Goal: Task Accomplishment & Management: Manage account settings

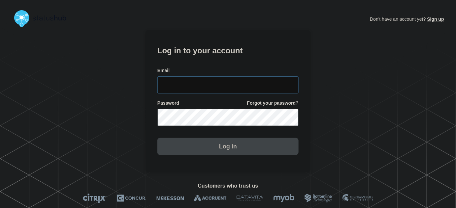
type input "tyler.wolkey@conexon.us"
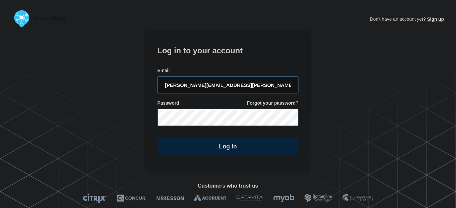
drag, startPoint x: 251, startPoint y: 87, endPoint x: 242, endPoint y: 69, distance: 20.2
click at [250, 87] on input "tyler.wolkey@conexon.us" at bounding box center [227, 84] width 141 height 17
click at [237, 62] on form "Log in to your account Email tyler.wolkey@conexon.us Password Forgot your passw…" at bounding box center [227, 99] width 141 height 111
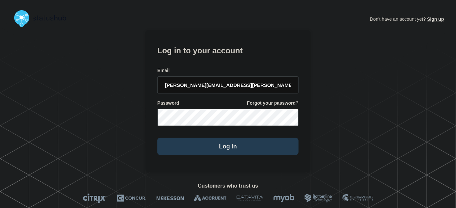
click at [210, 150] on button "Log in" at bounding box center [227, 146] width 141 height 17
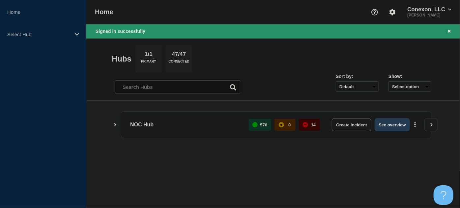
click at [386, 125] on button "See overview" at bounding box center [392, 124] width 35 height 13
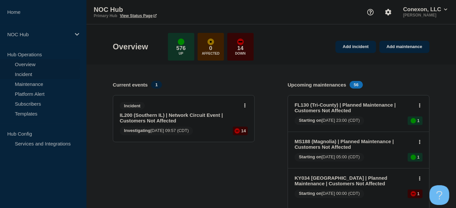
click at [19, 71] on link "Incident" at bounding box center [40, 74] width 80 height 10
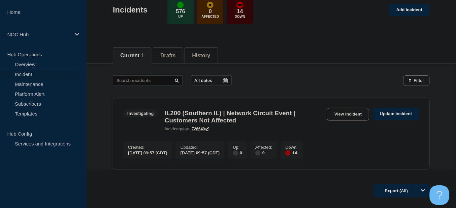
scroll to position [60, 0]
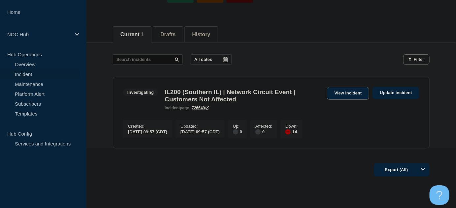
click at [348, 95] on link "View incident" at bounding box center [348, 93] width 43 height 13
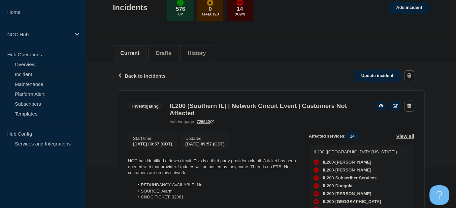
scroll to position [104, 0]
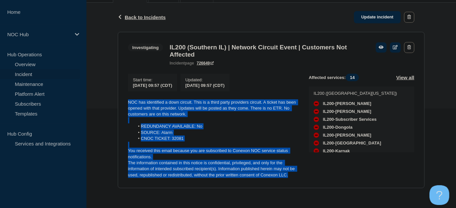
drag, startPoint x: 287, startPoint y: 176, endPoint x: 102, endPoint y: 98, distance: 201.2
click at [102, 98] on div "Back Back to Incidents Update incident Investigating IL200 (Southern IL) | Netw…" at bounding box center [270, 101] width 369 height 196
copy div "NOC has identified a down circuit. This is a third party providers circuit. A t…"
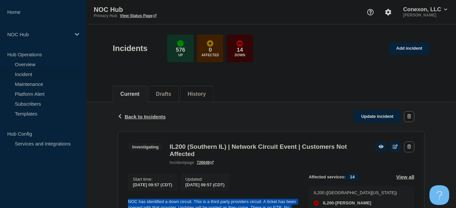
scroll to position [0, 0]
click at [375, 117] on link "Update incident" at bounding box center [377, 117] width 47 height 12
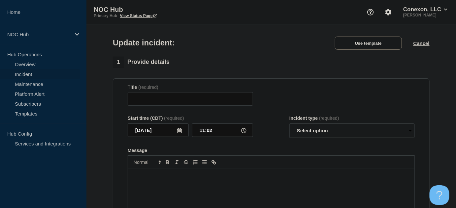
type input "IL200 (Southern IL) | Network Circuit Event | Customers Not Affected"
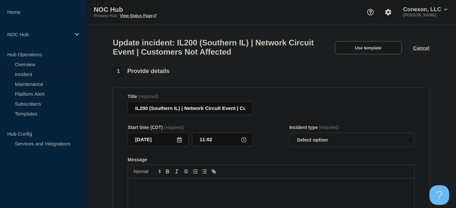
scroll to position [60, 0]
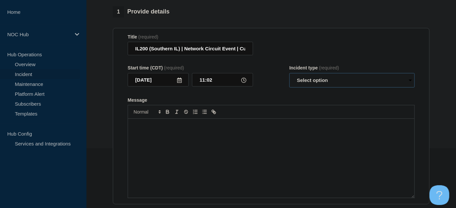
click at [326, 87] on select "Select option Investigating Identified Monitoring Resolved" at bounding box center [351, 80] width 125 height 15
select select "resolved"
click at [289, 76] on select "Select option Investigating Identified Monitoring Resolved" at bounding box center [351, 80] width 125 height 15
click at [280, 143] on div "Message" at bounding box center [271, 158] width 286 height 79
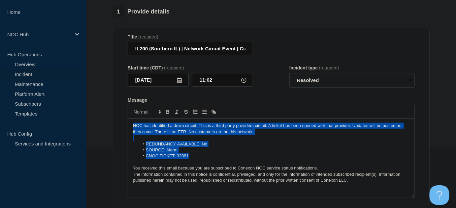
drag, startPoint x: 193, startPoint y: 160, endPoint x: 100, endPoint y: 123, distance: 100.2
click at [100, 123] on section "1 Provide details Title (required) IL200 (Southern IL) | Network Circuit Event …" at bounding box center [270, 182] width 369 height 352
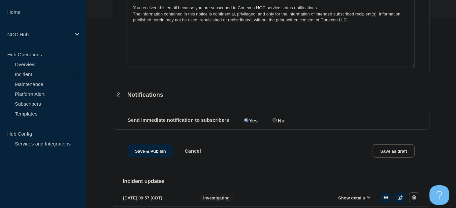
scroll to position [224, 0]
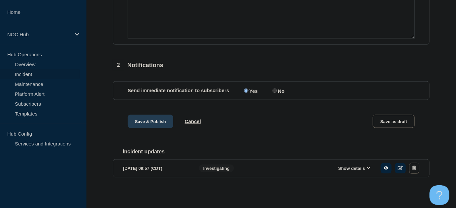
click at [152, 119] on button "Save & Publish" at bounding box center [150, 121] width 45 height 13
